Goal: Task Accomplishment & Management: Manage account settings

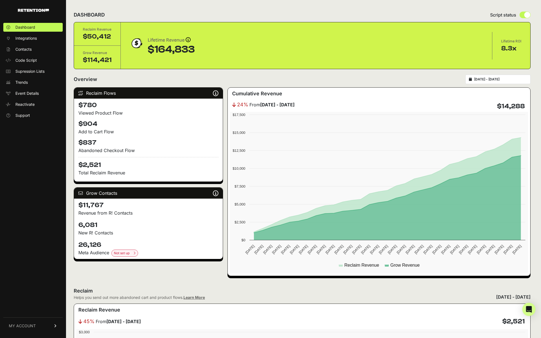
click at [37, 327] on link "MY ACCOUNT" at bounding box center [32, 325] width 59 height 17
click at [36, 318] on span "Subscription" at bounding box center [26, 319] width 23 height 6
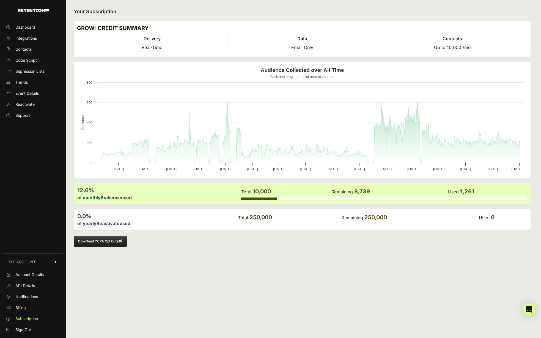
click at [393, 21] on div "Your Subscription GROW: CREDIT SUMMARY Delivery Real-Time Data Email Only Conta…" at bounding box center [302, 169] width 473 height 338
click at [278, 305] on div "Your Subscription GROW: CREDIT SUMMARY Delivery Real-Time Data Email Only Conta…" at bounding box center [302, 169] width 473 height 338
click at [529, 312] on div "Open Intercom Messenger" at bounding box center [529, 309] width 15 height 15
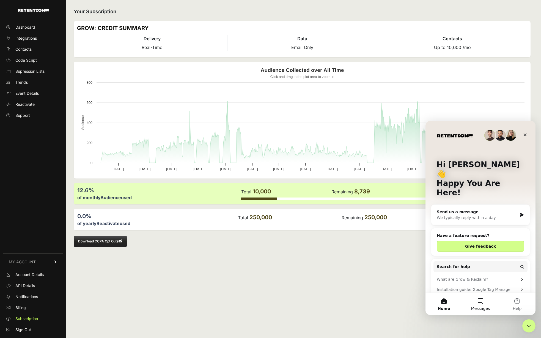
click at [480, 304] on button "Messages" at bounding box center [480, 304] width 37 height 22
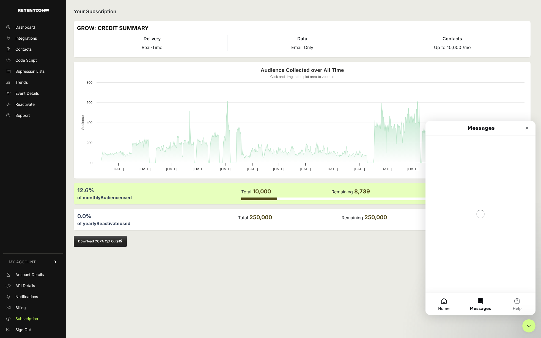
click at [448, 304] on button "Home" at bounding box center [444, 304] width 37 height 22
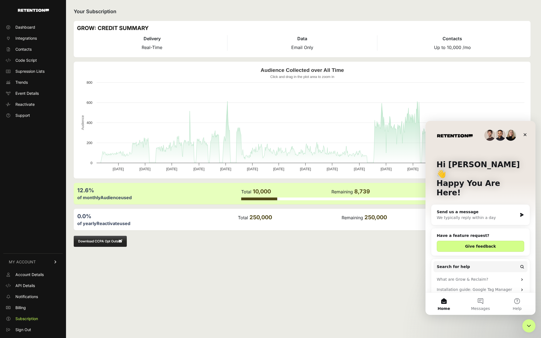
click at [522, 212] on icon "Intercom messenger" at bounding box center [522, 214] width 5 height 4
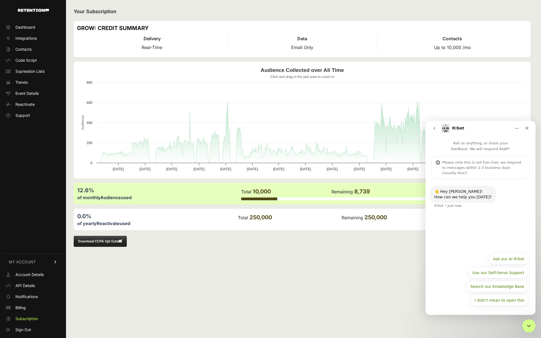
click at [432, 127] on icon "go back" at bounding box center [434, 128] width 4 height 4
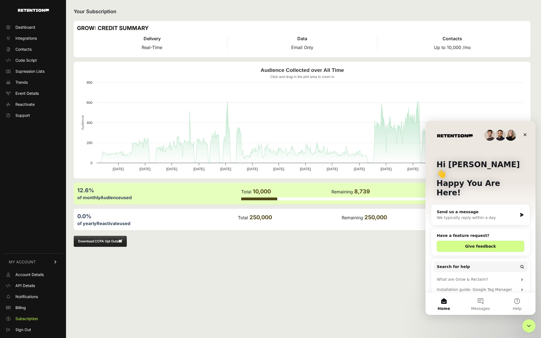
click at [494, 215] on div "We typically reply within a day" at bounding box center [477, 218] width 81 height 6
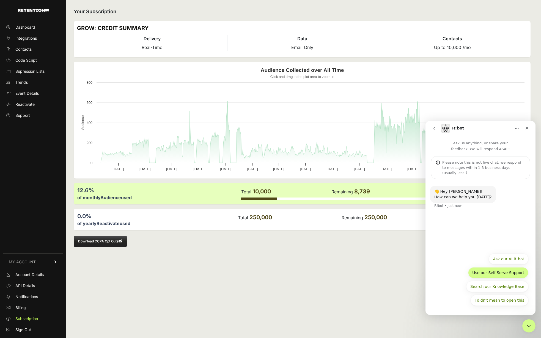
click at [509, 275] on button "Use our Self-Serve Support" at bounding box center [498, 272] width 60 height 11
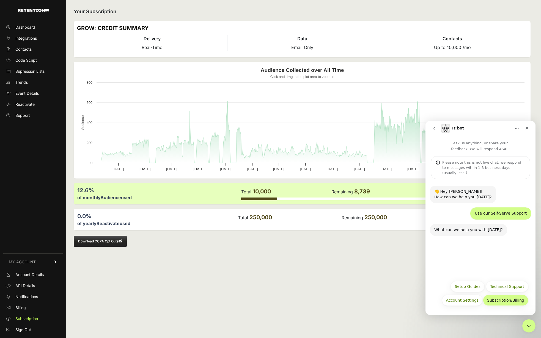
click at [510, 299] on button "Subscription/Billing" at bounding box center [505, 300] width 45 height 11
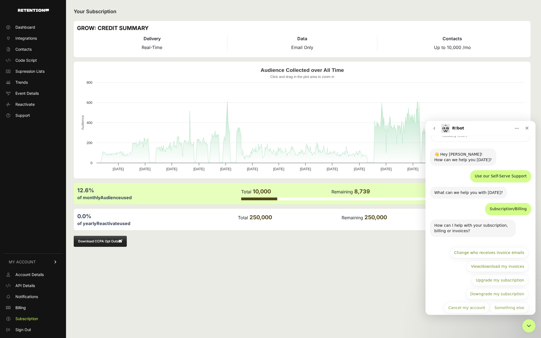
scroll to position [39, 0]
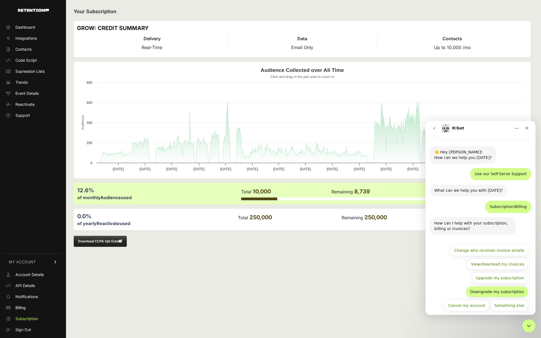
click at [506, 287] on button "Downgrade my subscription" at bounding box center [497, 291] width 62 height 11
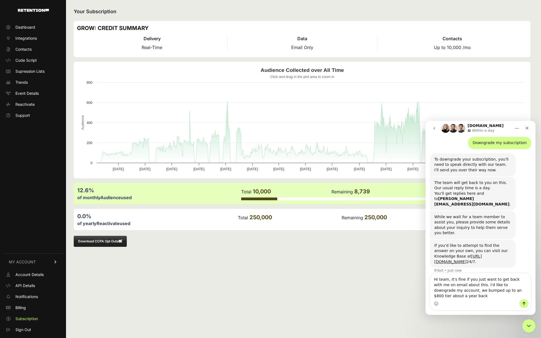
scroll to position [147, 0]
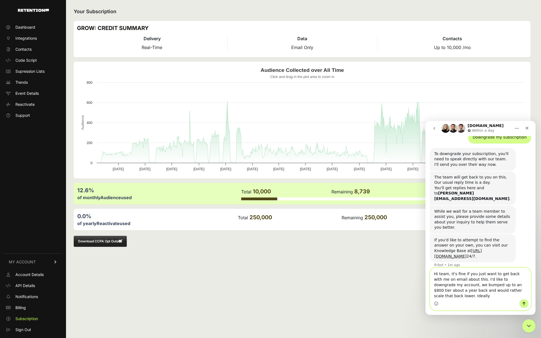
click at [514, 295] on textarea "Hi team, it's fine if you just want to get back with me on email about this. I'…" at bounding box center [480, 283] width 101 height 31
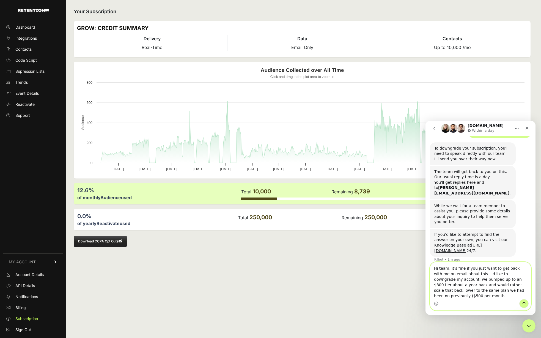
scroll to position [158, 0]
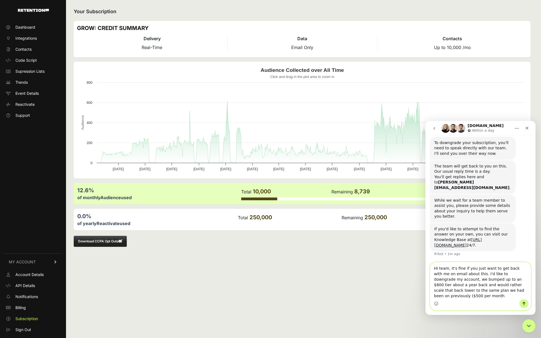
type textarea "Hi team, it's fine if you just want to get back with me on email about this. I'…"
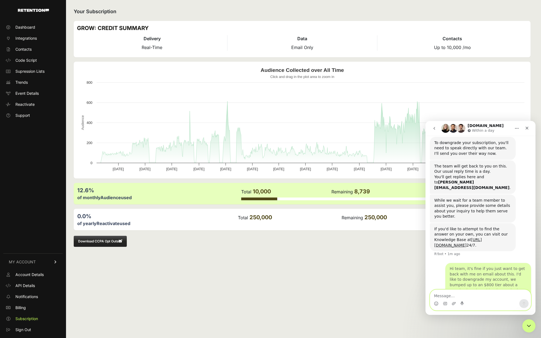
scroll to position [179, 0]
